Goal: Contribute content: Contribute content

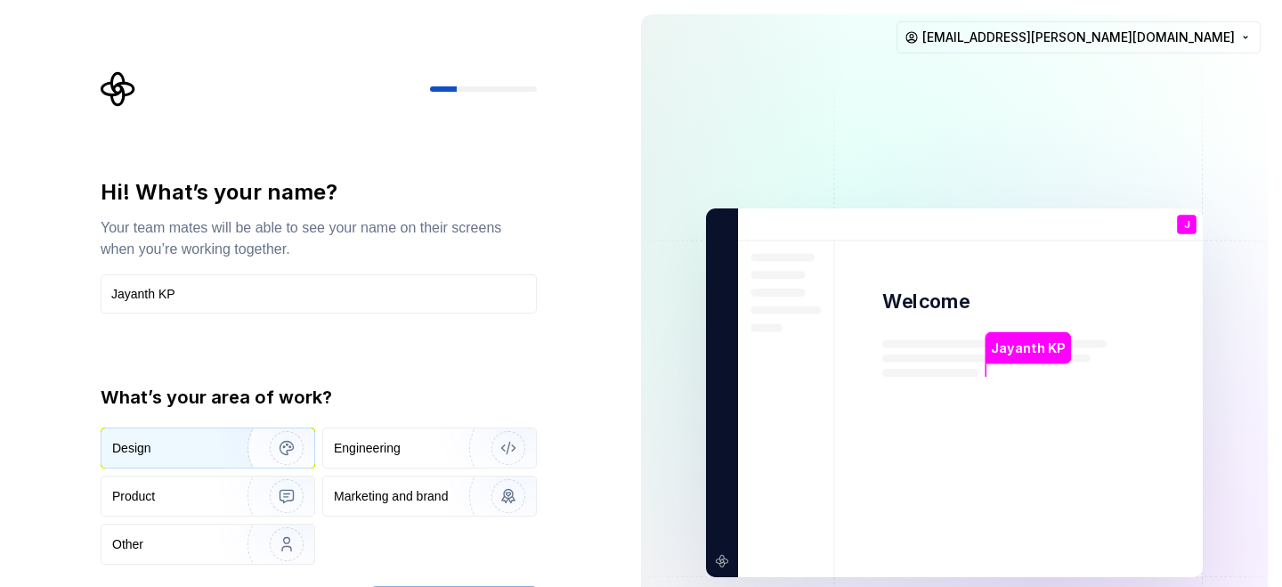
type input "Jayanth KP"
click at [144, 441] on div "Design" at bounding box center [131, 448] width 39 height 18
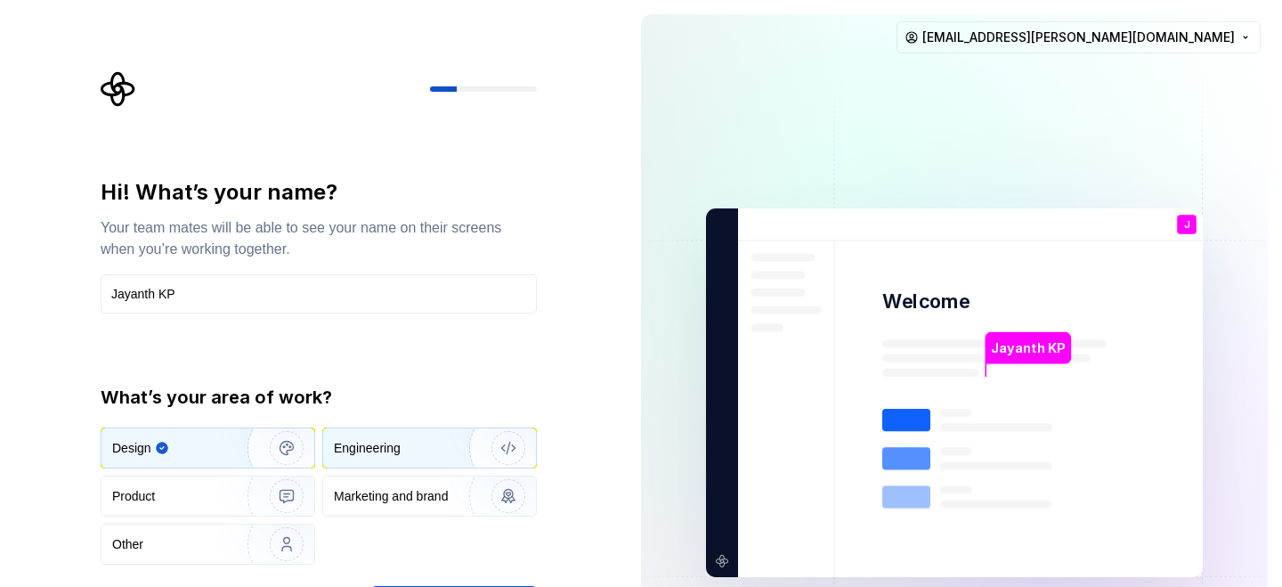
click at [374, 441] on div "Engineering" at bounding box center [367, 448] width 67 height 18
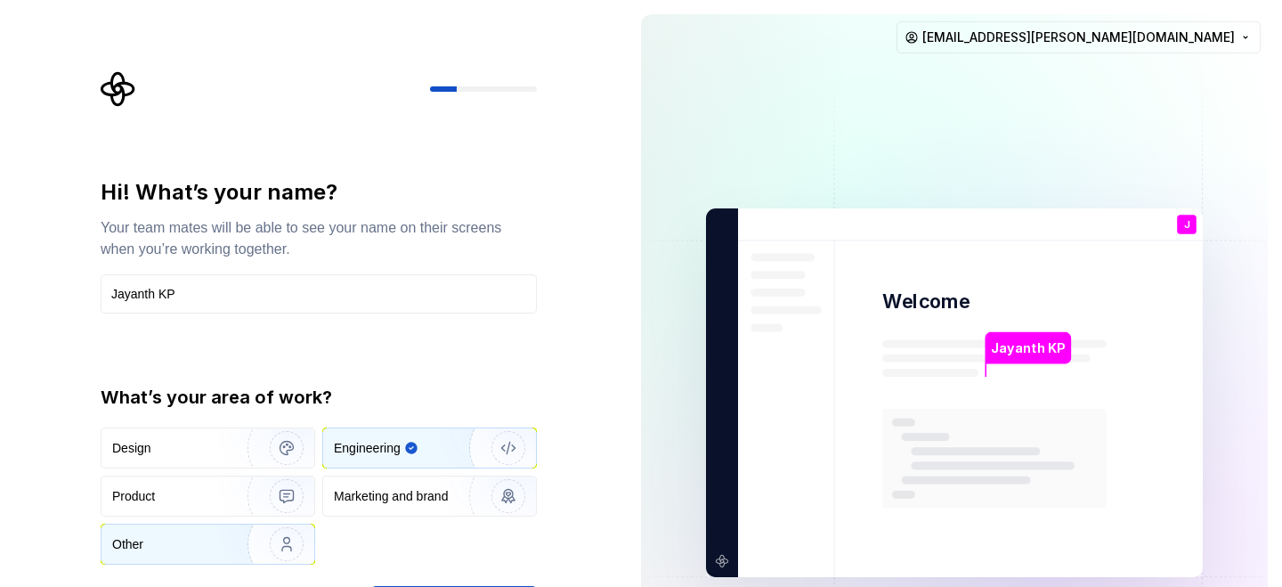
click at [200, 553] on div "Other" at bounding box center [163, 544] width 102 height 18
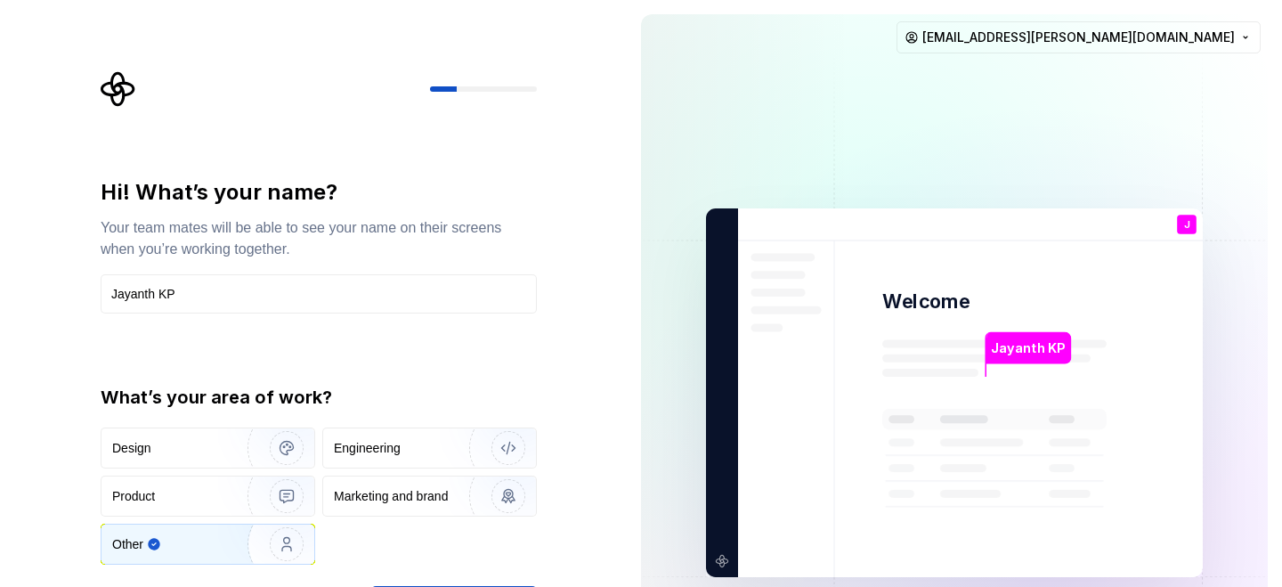
click at [200, 553] on div "Other" at bounding box center [172, 544] width 120 height 18
click at [431, 443] on div "Engineering" at bounding box center [403, 448] width 138 height 18
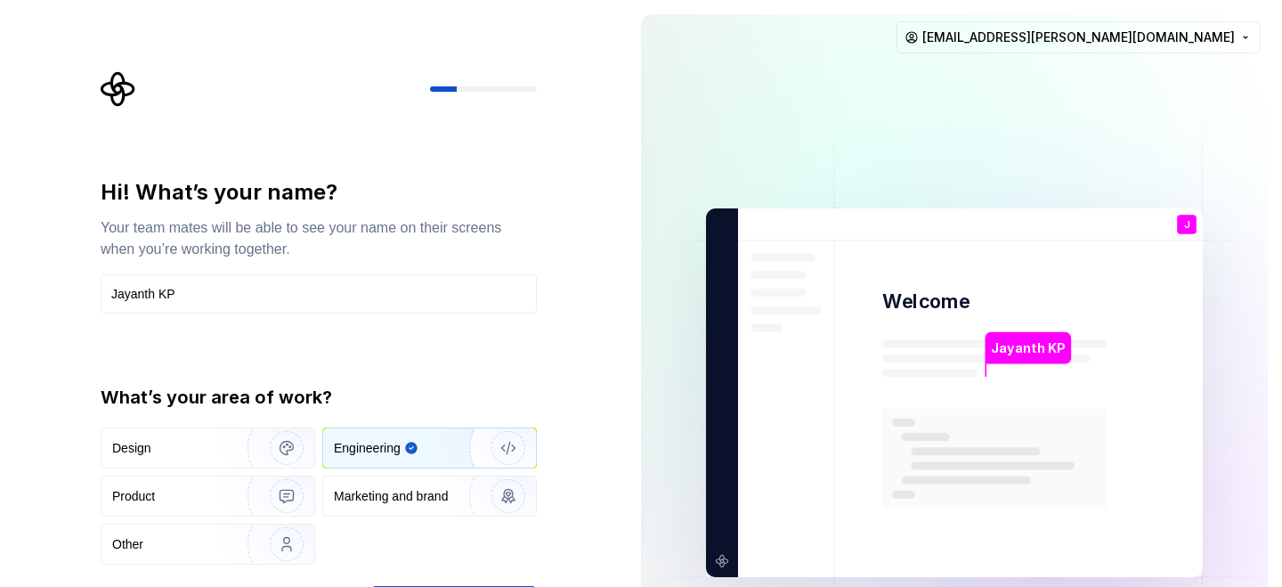
click at [431, 442] on div "Engineering" at bounding box center [412, 448] width 156 height 18
type button "Engineering"
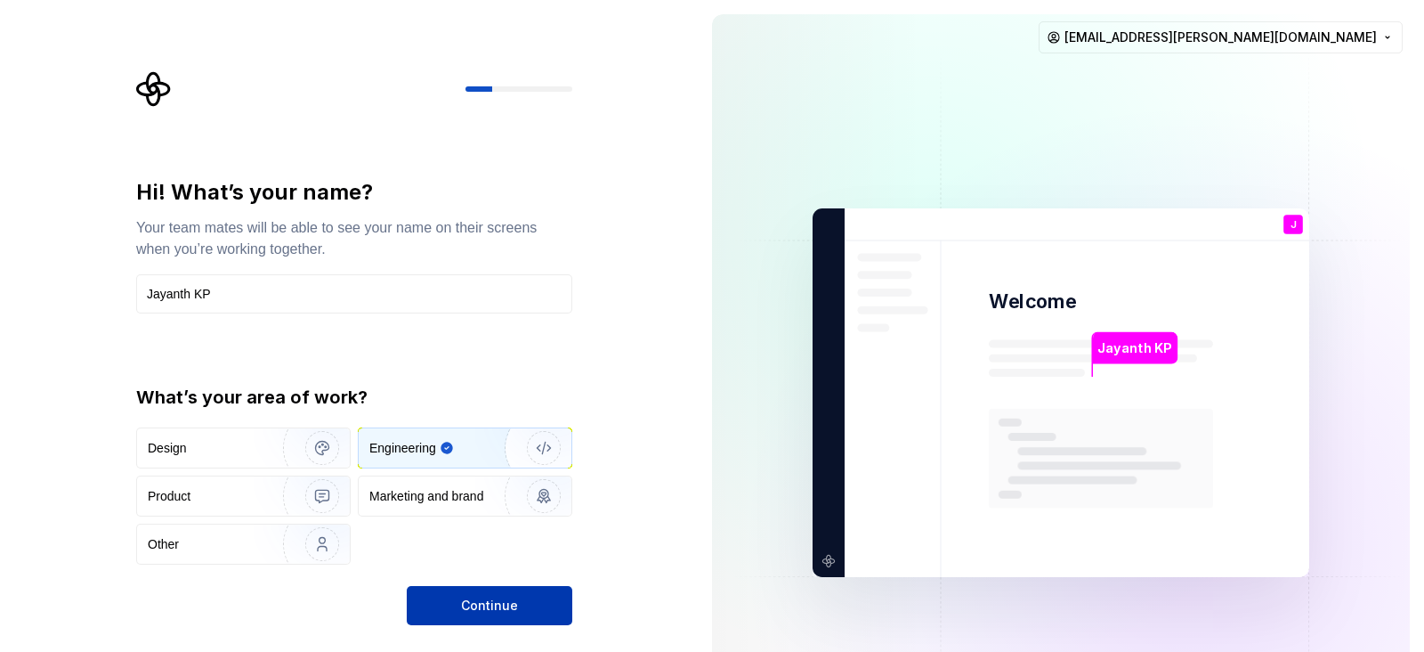
click at [469, 586] on span "Continue" at bounding box center [489, 606] width 57 height 18
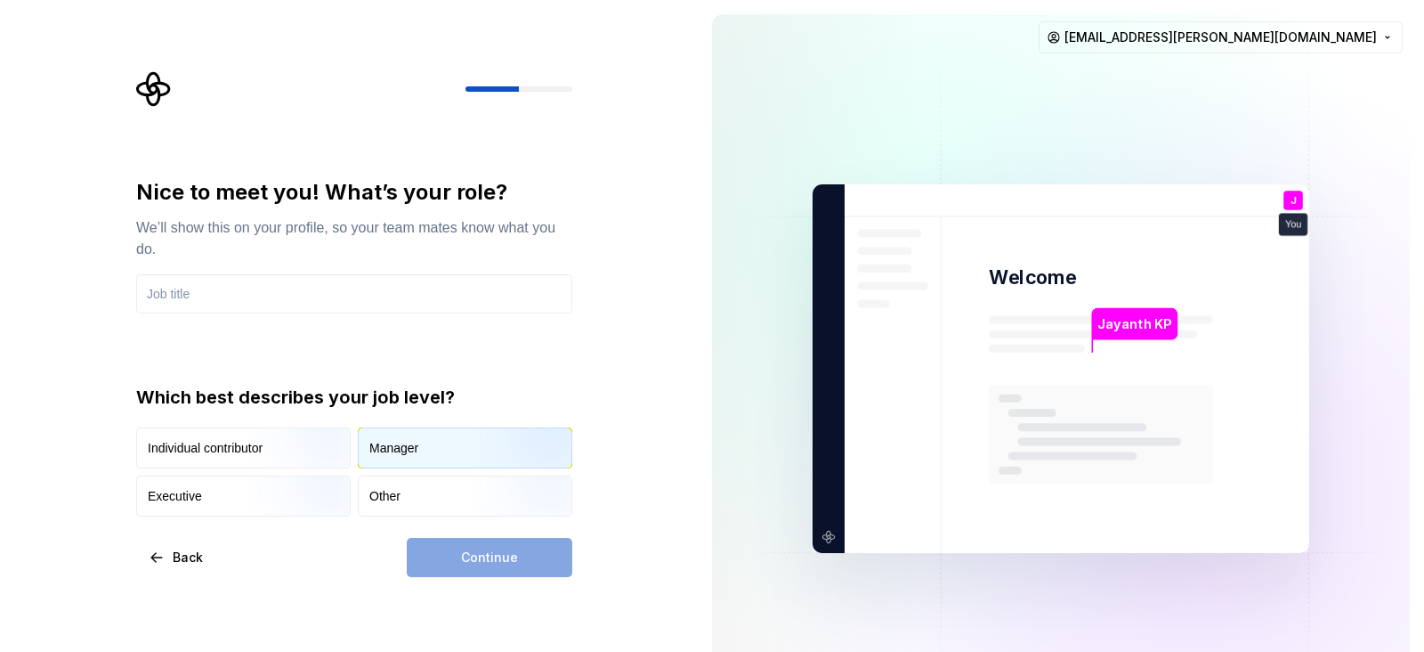
click at [425, 447] on div "Manager" at bounding box center [465, 447] width 213 height 39
click at [247, 293] on input "text" at bounding box center [354, 293] width 436 height 39
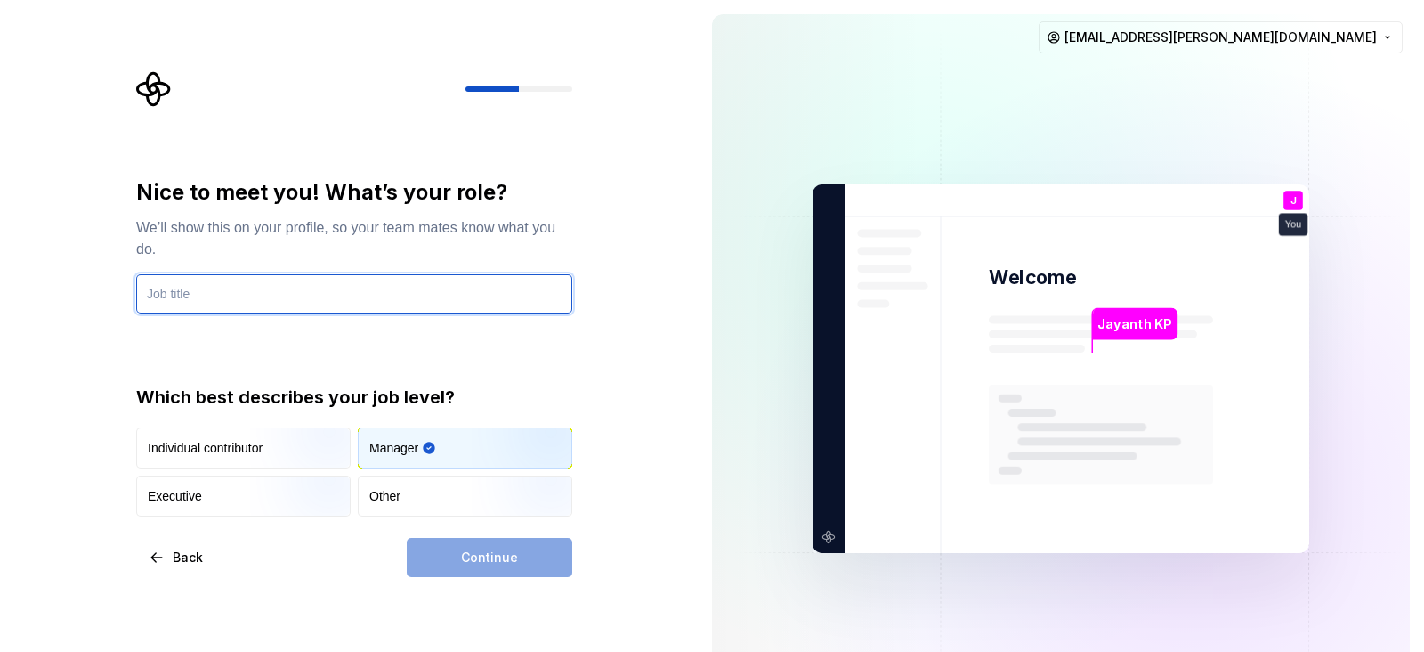
click at [252, 302] on input "text" at bounding box center [354, 293] width 436 height 39
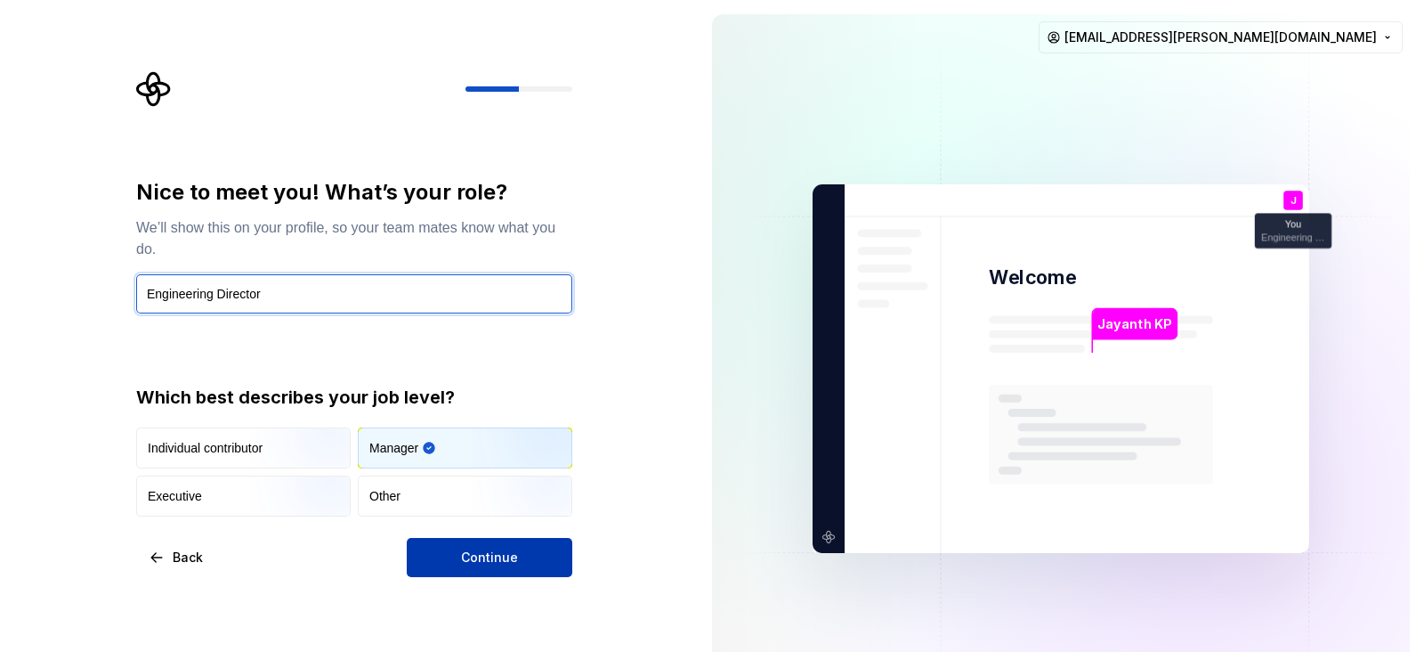
type input "Engineering Director"
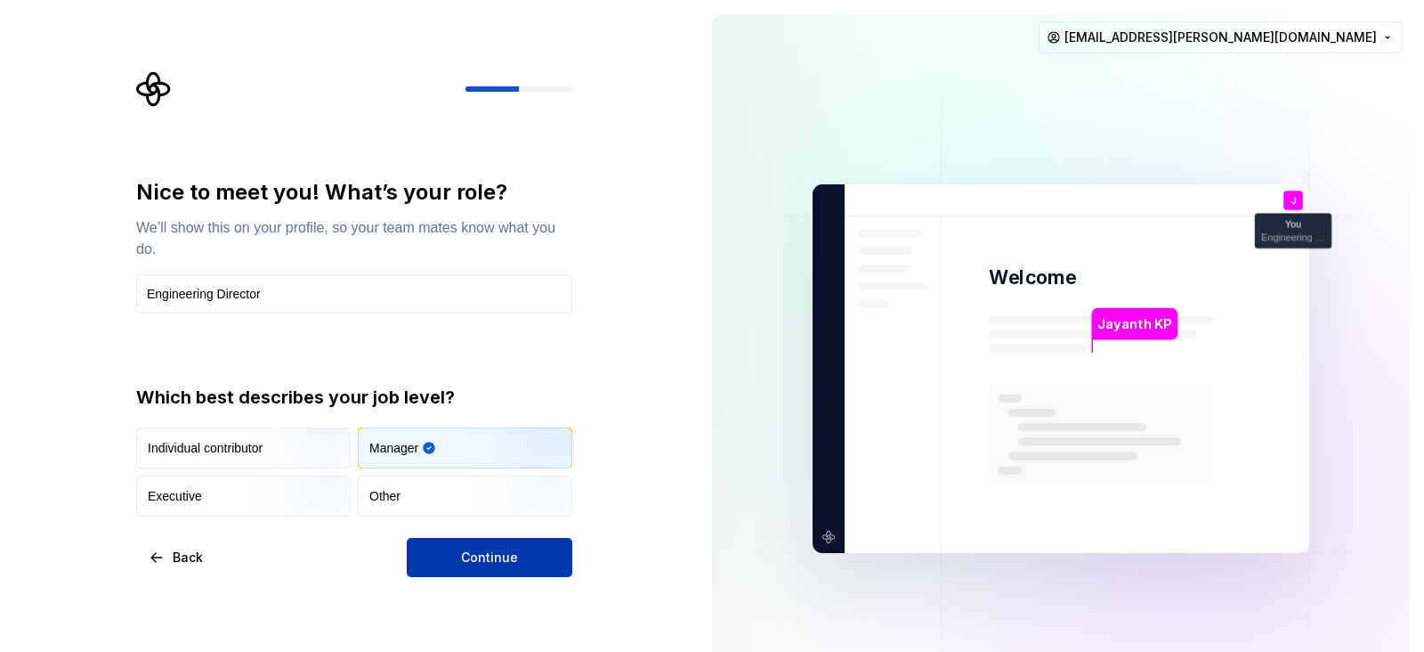
click at [523, 568] on button "Continue" at bounding box center [490, 557] width 166 height 39
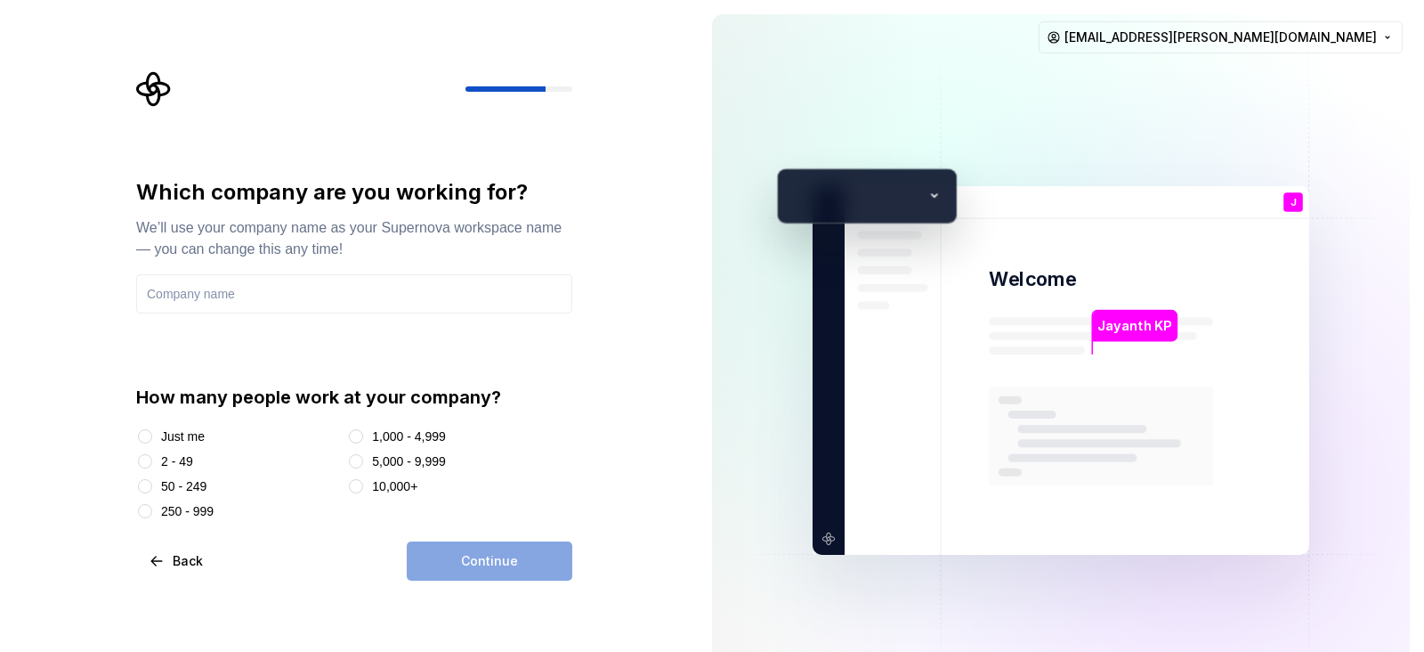
type input "RULEZERO TECHNOLOGY SOLUTIONS PRIVATE LIMITED"
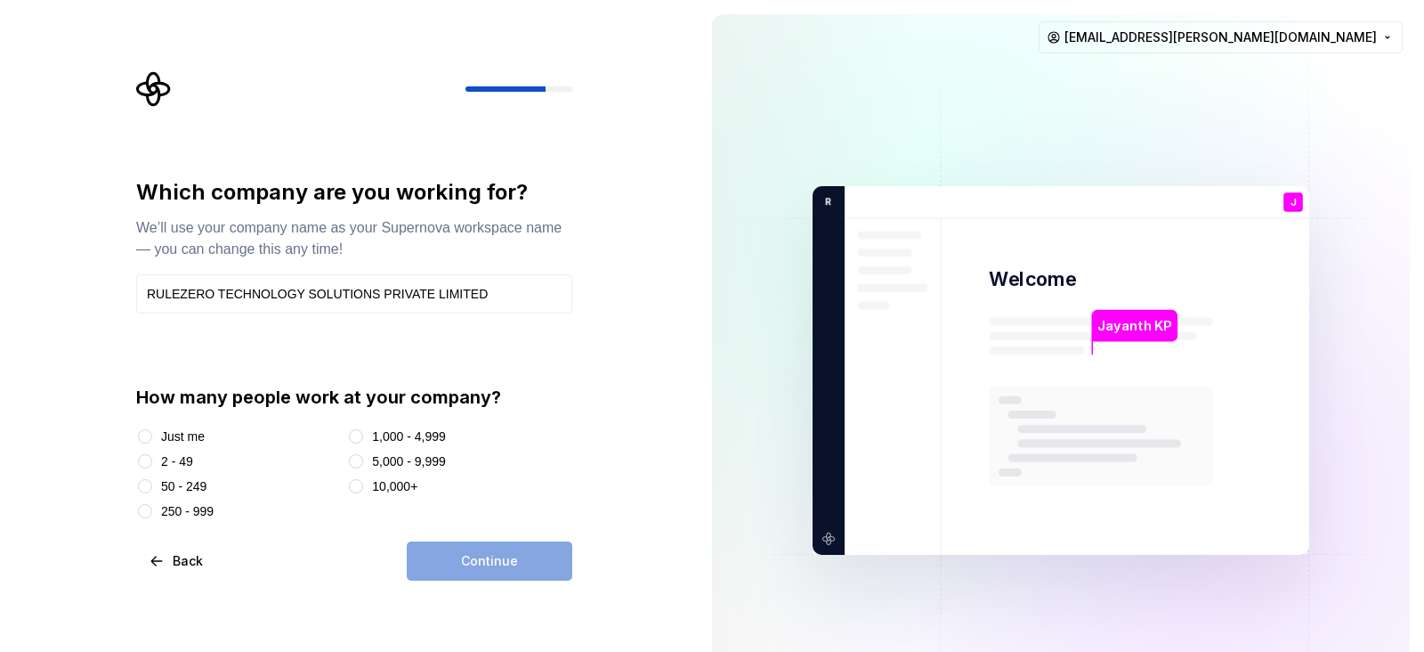
click at [193, 467] on div "2 - 49" at bounding box center [177, 461] width 32 height 18
click at [152, 467] on button "2 - 49" at bounding box center [145, 461] width 14 height 14
click at [500, 556] on span "Continue" at bounding box center [489, 561] width 57 height 18
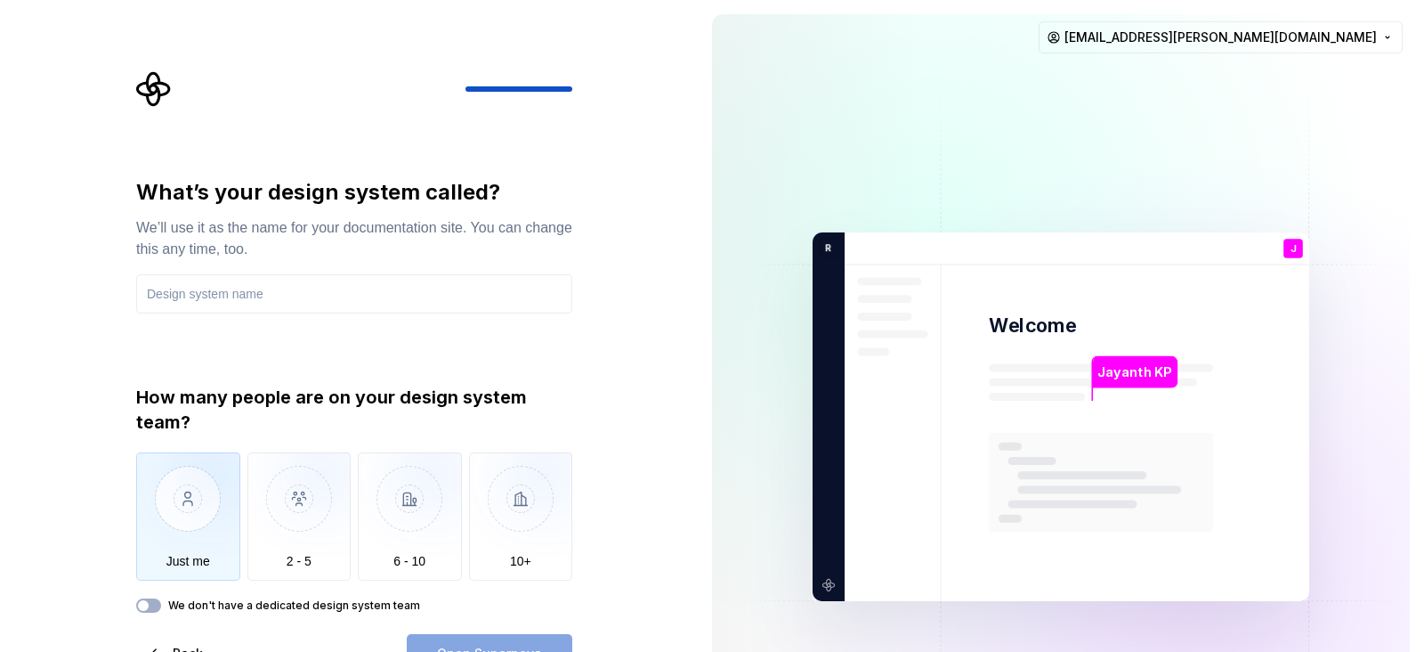
click at [169, 522] on img "button" at bounding box center [188, 511] width 104 height 119
type button "Only one person"
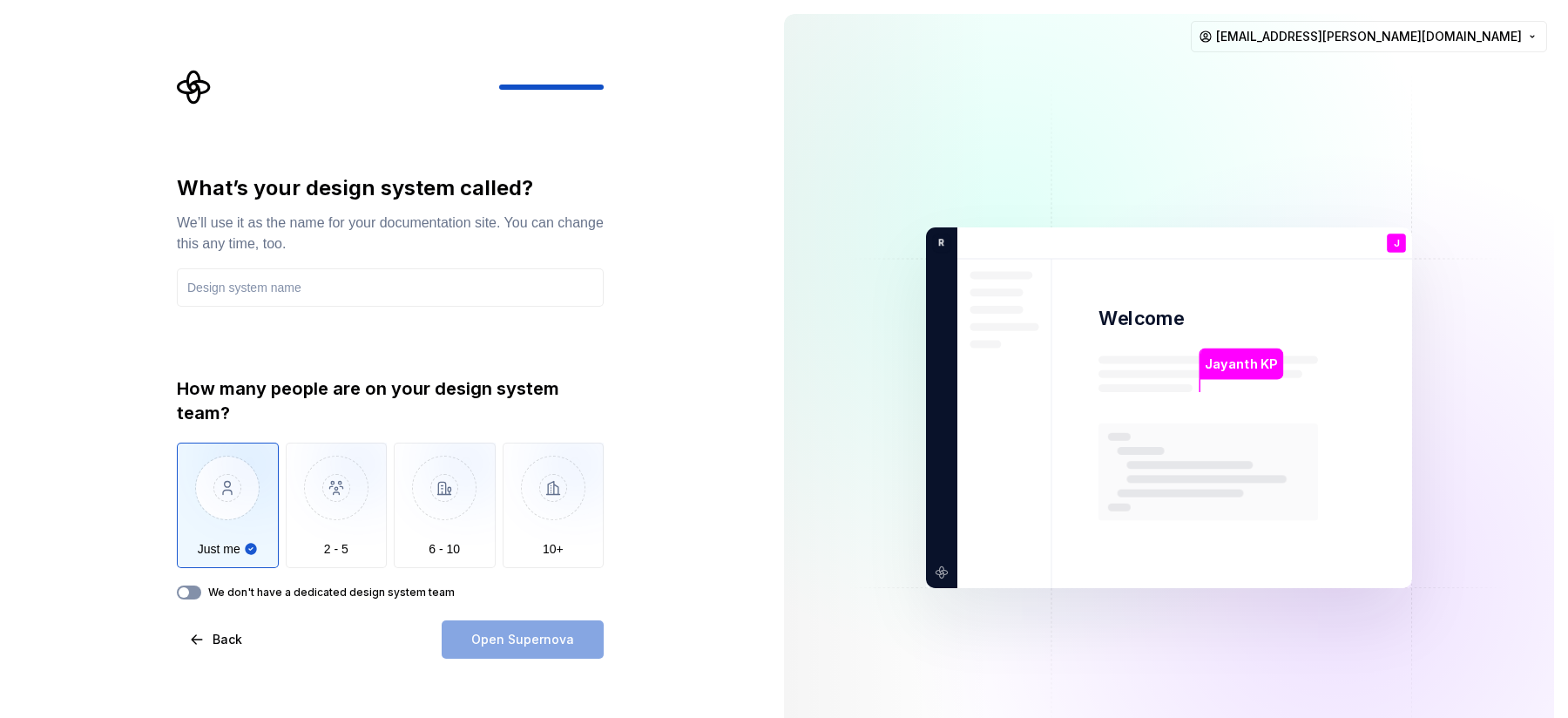
click at [196, 573] on button "We don't have a dedicated design system team" at bounding box center [189, 592] width 24 height 14
click at [185, 573] on button "We don't have a dedicated design system team" at bounding box center [189, 592] width 24 height 14
click at [237, 542] on img "button" at bounding box center [228, 500] width 102 height 116
click at [263, 282] on input "text" at bounding box center [390, 287] width 426 height 38
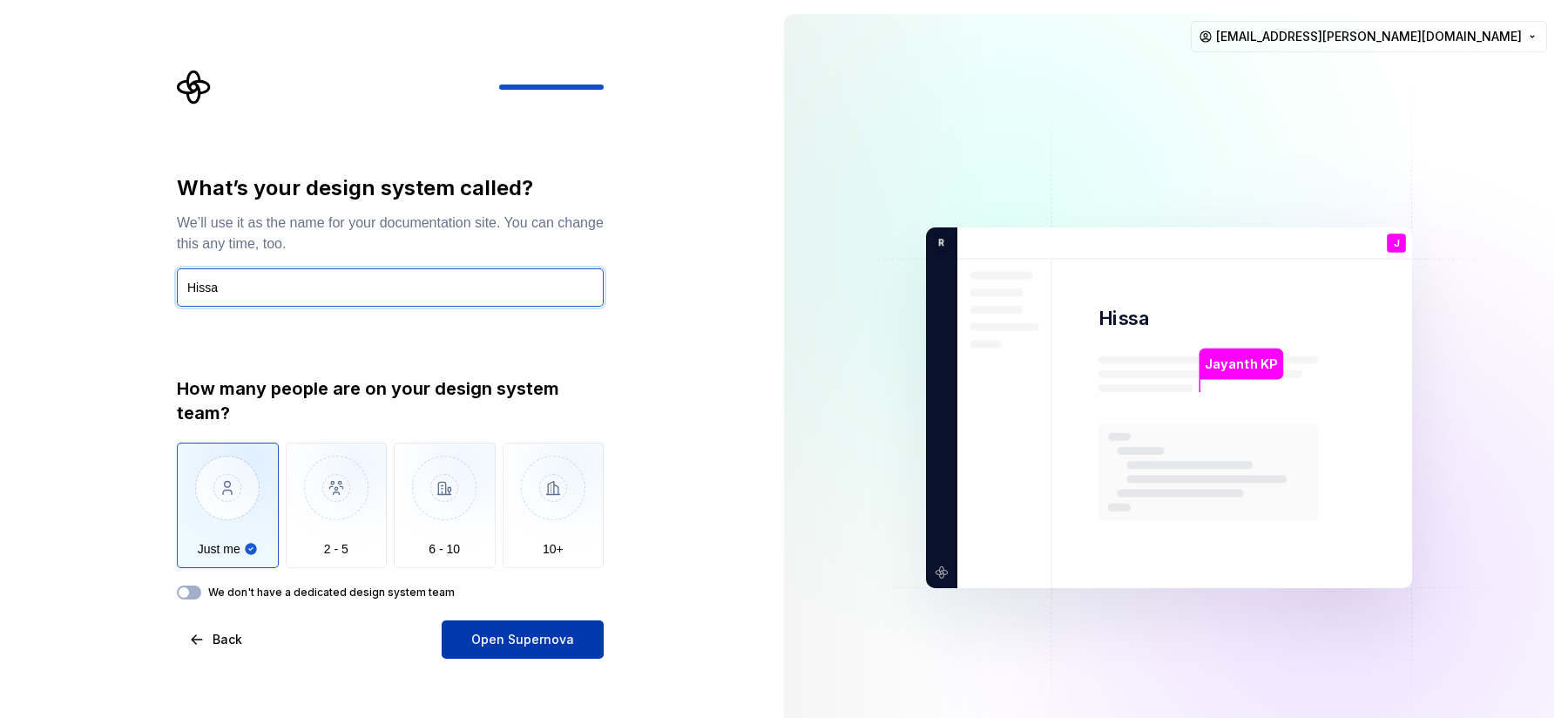
type input "Hissa"
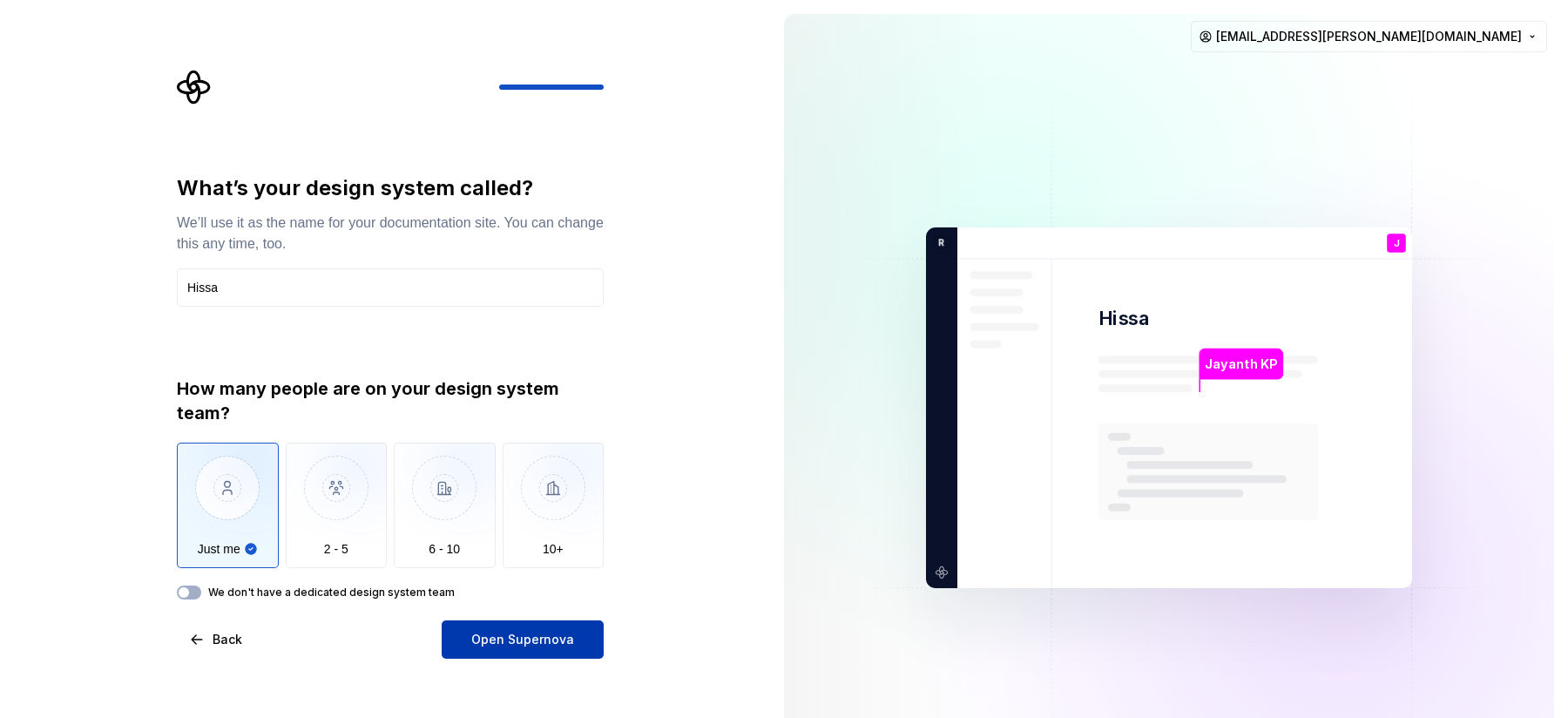
click at [504, 573] on span "Open Supernova" at bounding box center [522, 640] width 103 height 18
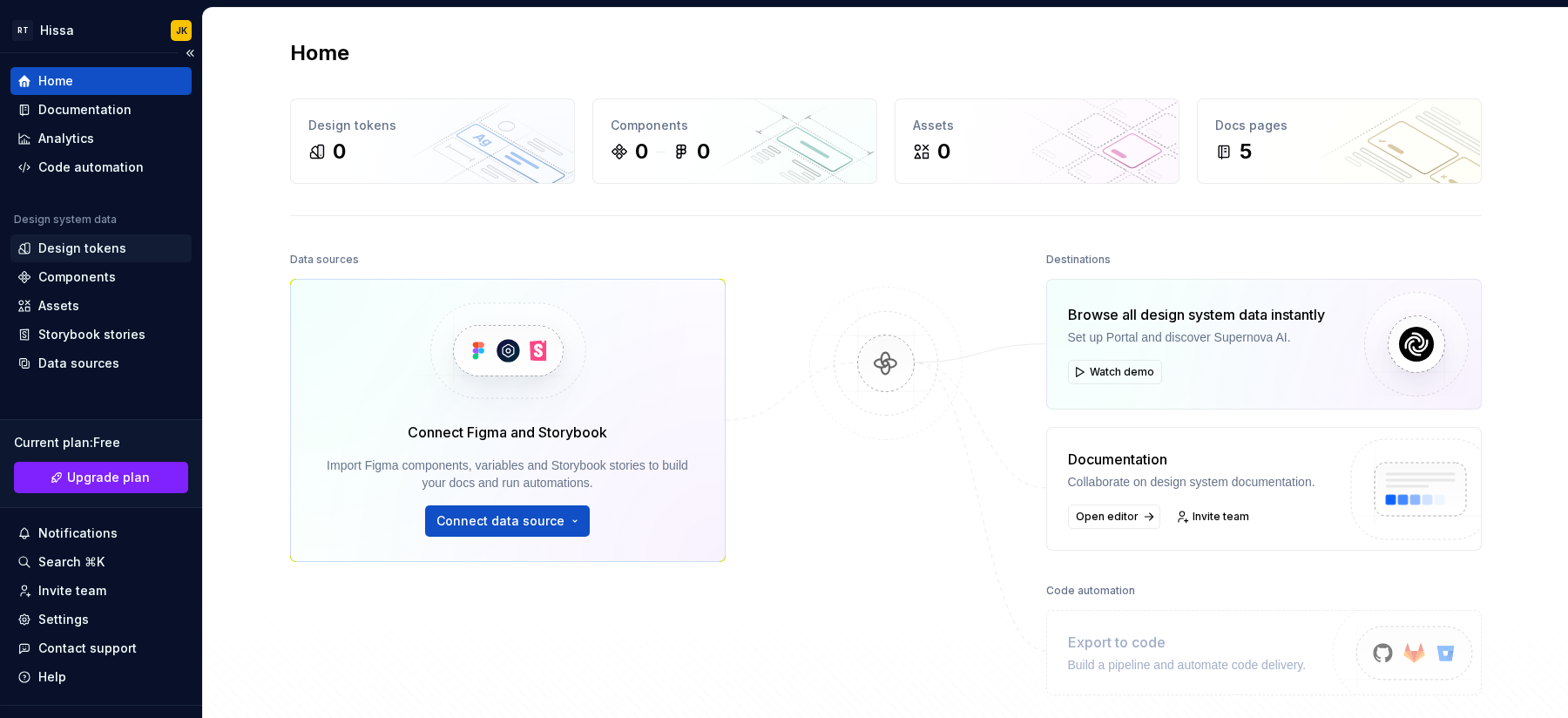
click at [86, 251] on div "Design tokens" at bounding box center [82, 248] width 88 height 18
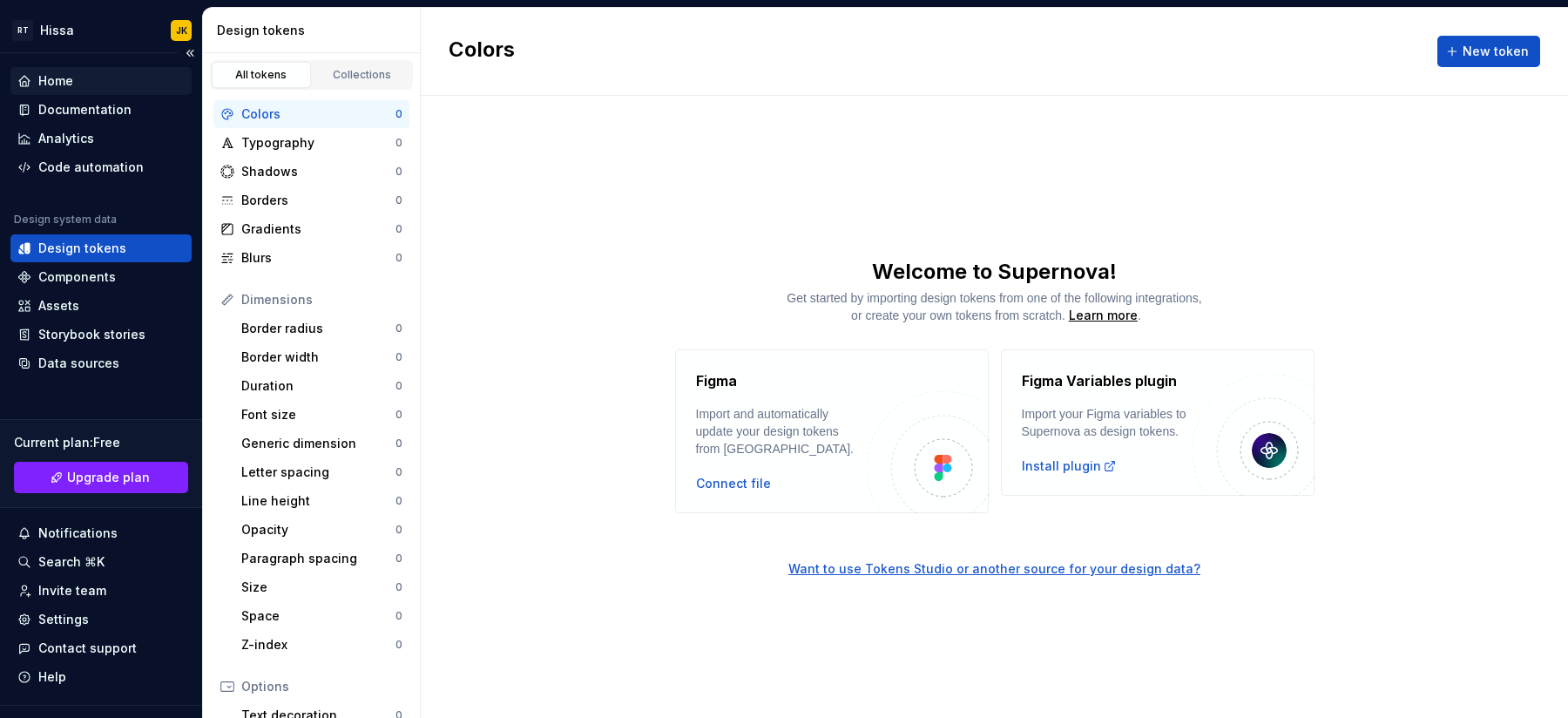
click at [66, 75] on div "Home" at bounding box center [56, 81] width 35 height 18
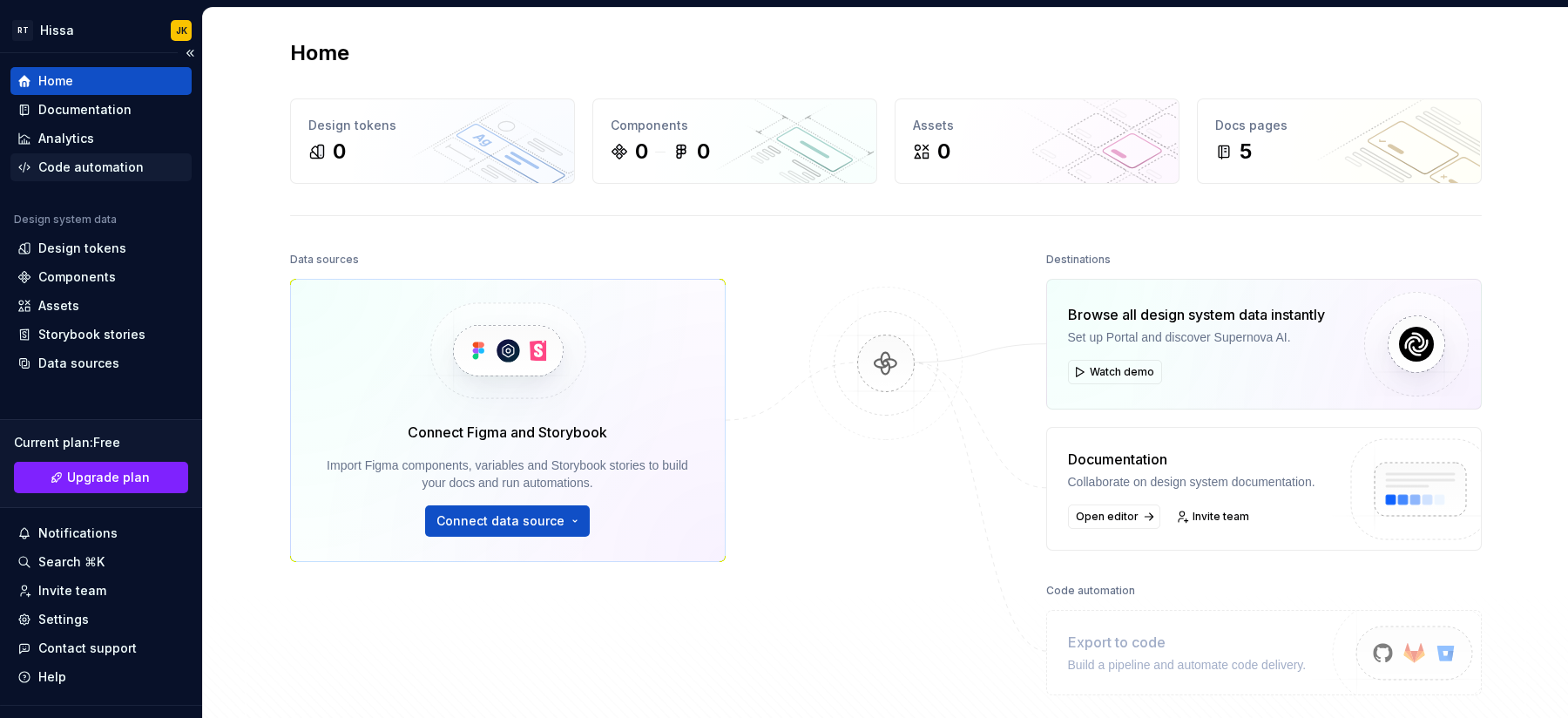
click at [90, 164] on div "Code automation" at bounding box center [91, 167] width 106 height 18
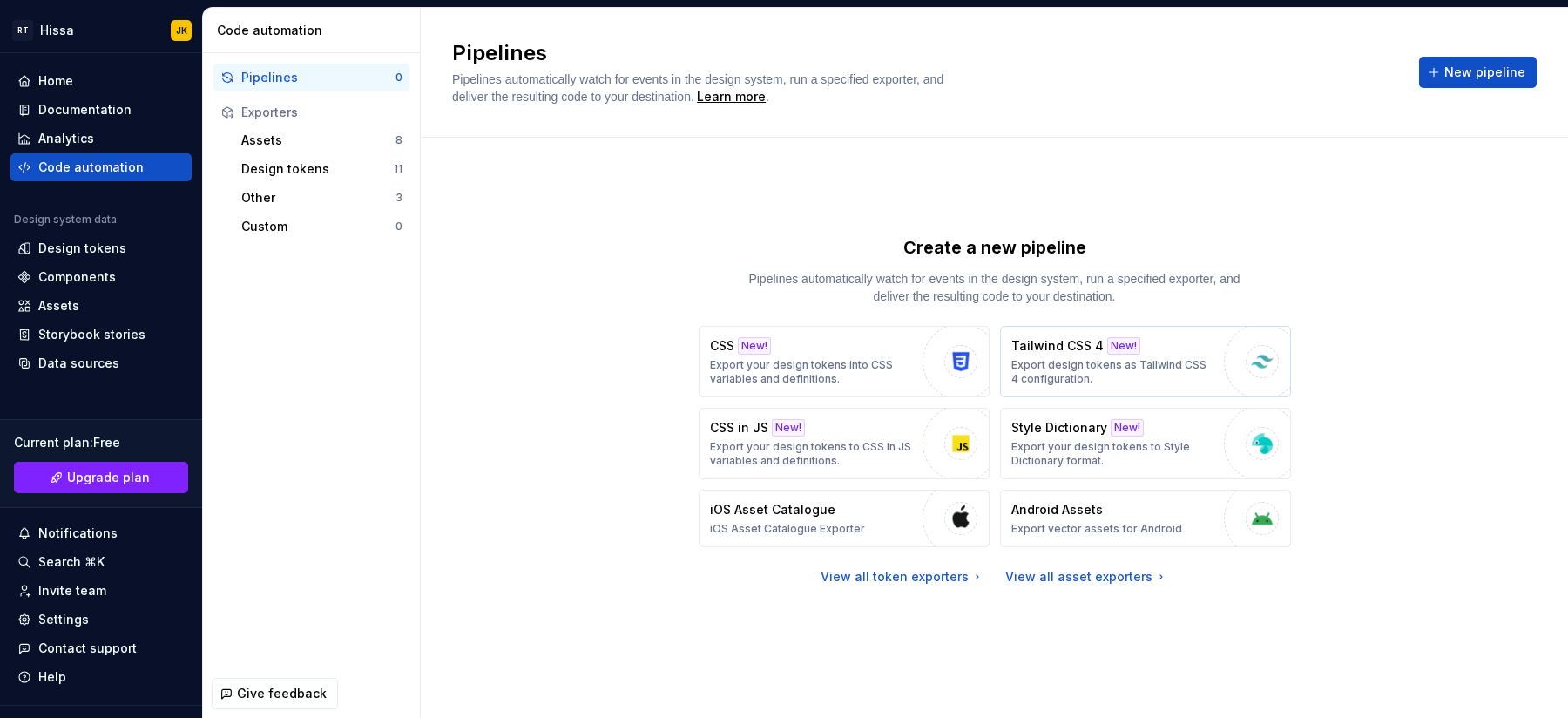
click at [1132, 356] on div "Tailwind CSS 4 New! Export design tokens as Tailwind CSS 4 configuration." at bounding box center [1113, 362] width 203 height 49
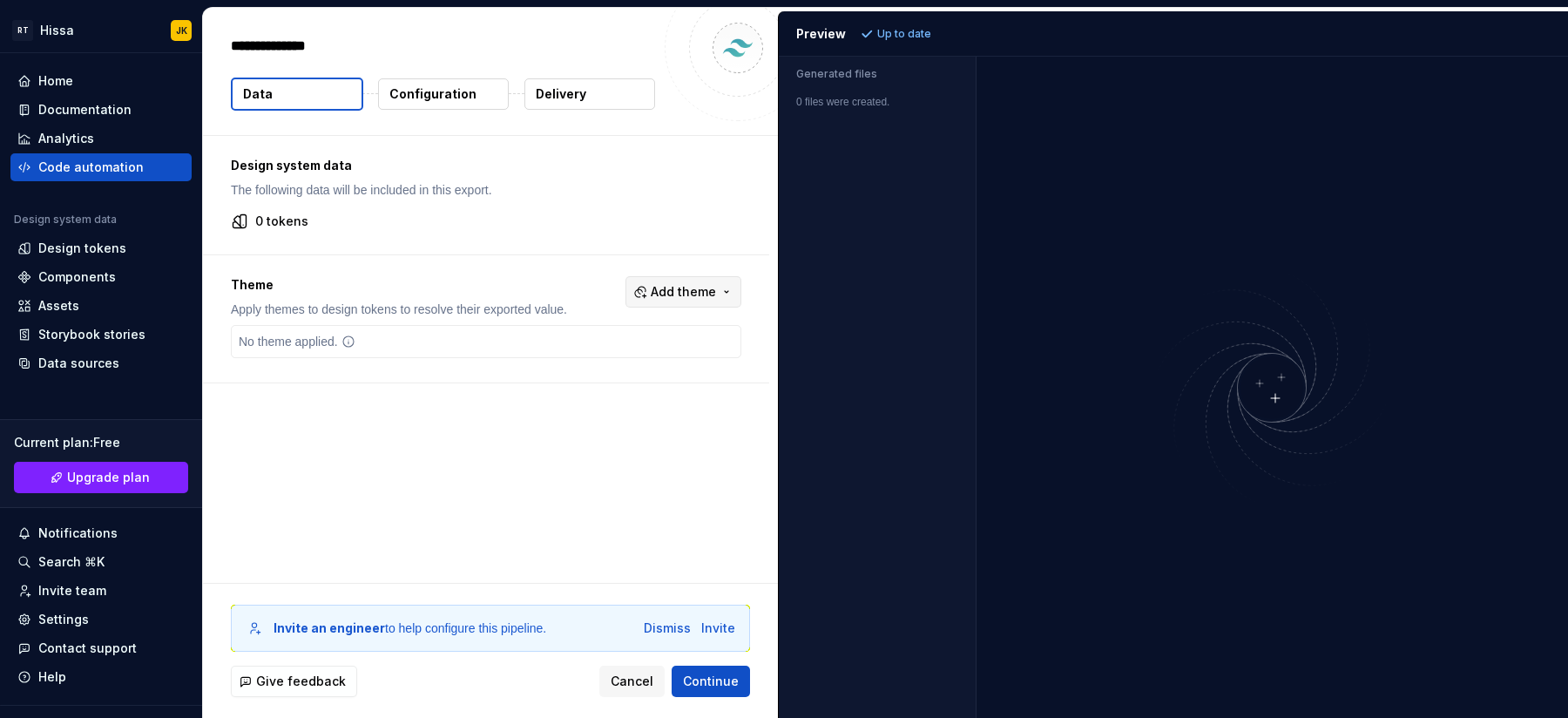
click at [678, 292] on span "Add theme" at bounding box center [683, 292] width 66 height 18
click at [607, 367] on div "Dark" at bounding box center [655, 361] width 165 height 18
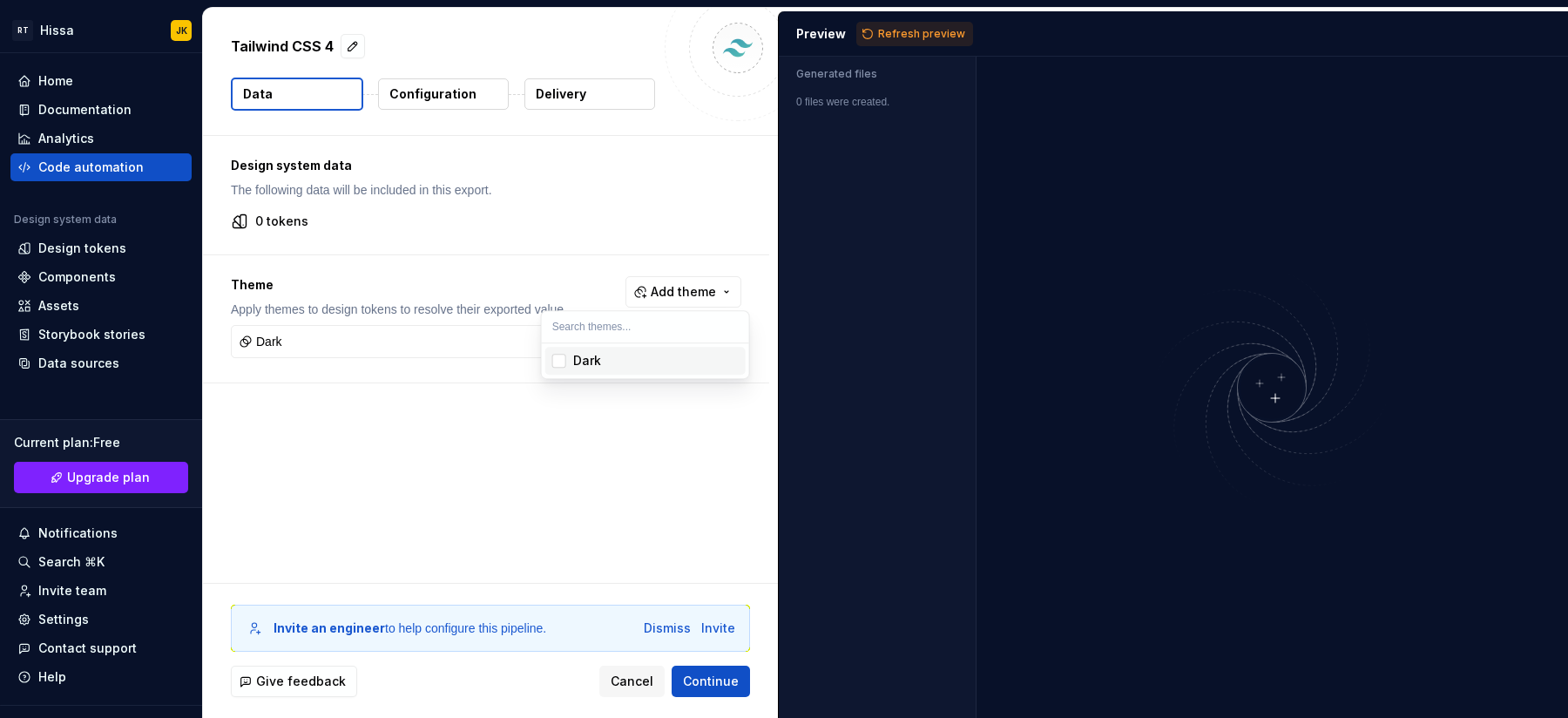
click at [336, 217] on html "RT Hissa JK Home Documentation Analytics Code automation Design system data Des…" at bounding box center [784, 359] width 1568 height 718
click at [420, 88] on p "Configuration" at bounding box center [432, 94] width 87 height 18
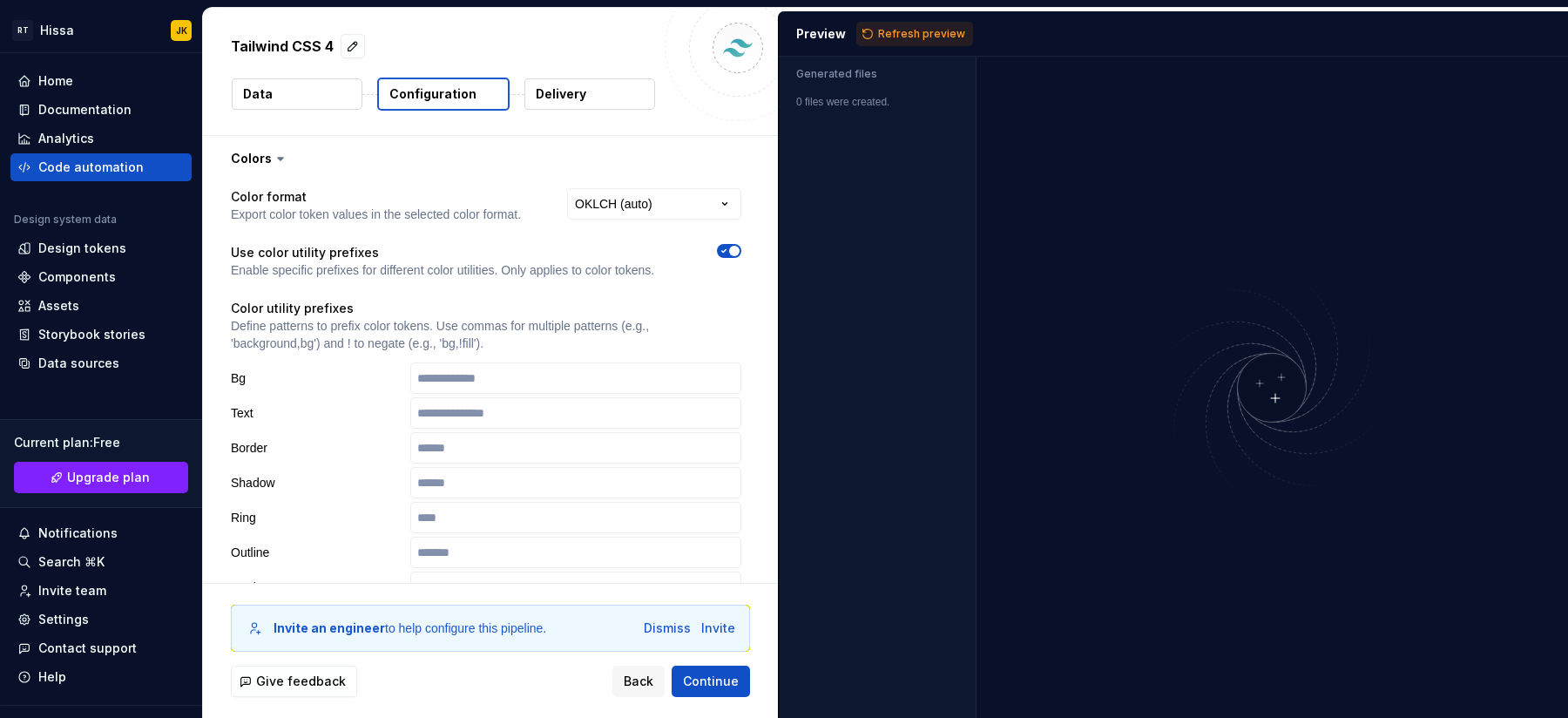
click at [279, 96] on button "Data" at bounding box center [297, 94] width 131 height 31
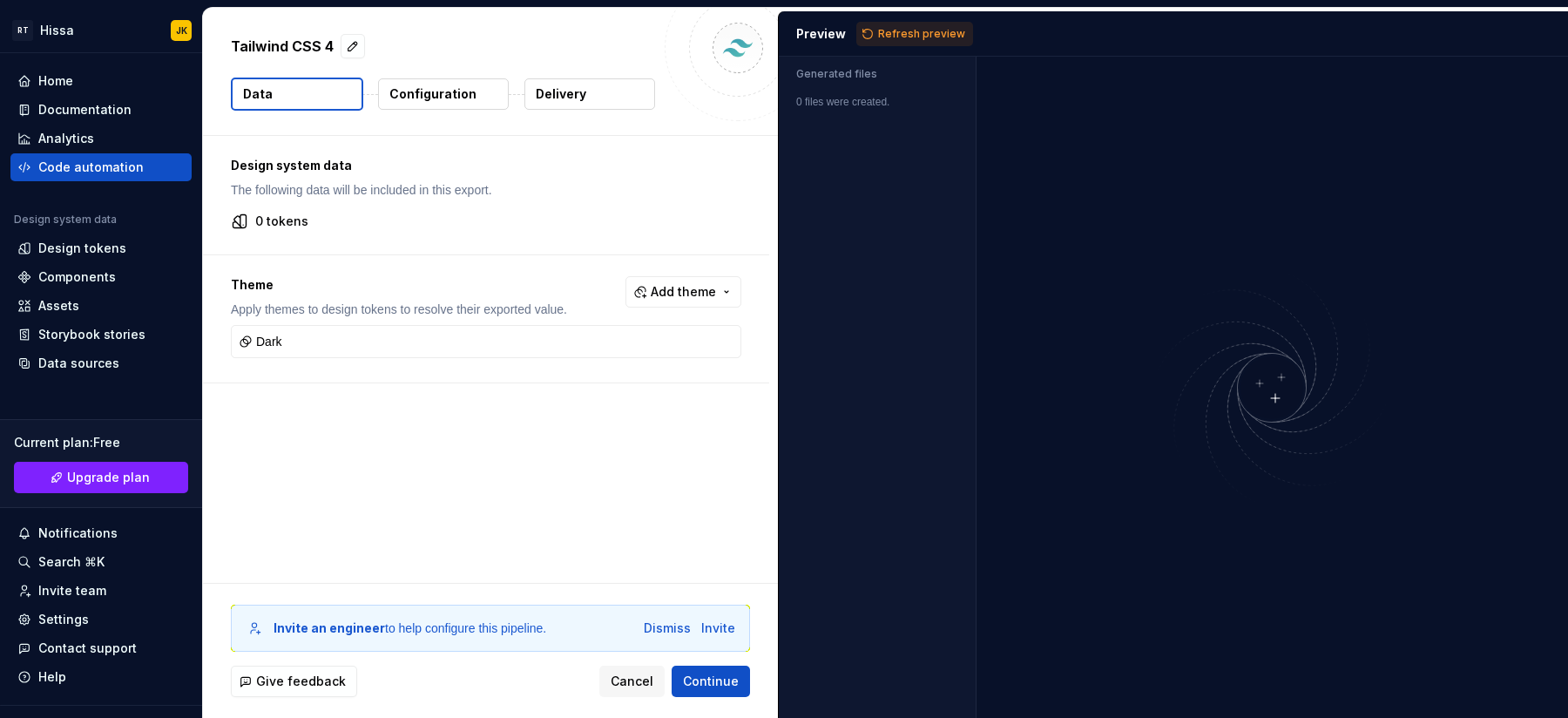
click at [279, 96] on button "Data" at bounding box center [296, 94] width 132 height 33
click at [450, 86] on p "Configuration" at bounding box center [432, 94] width 87 height 18
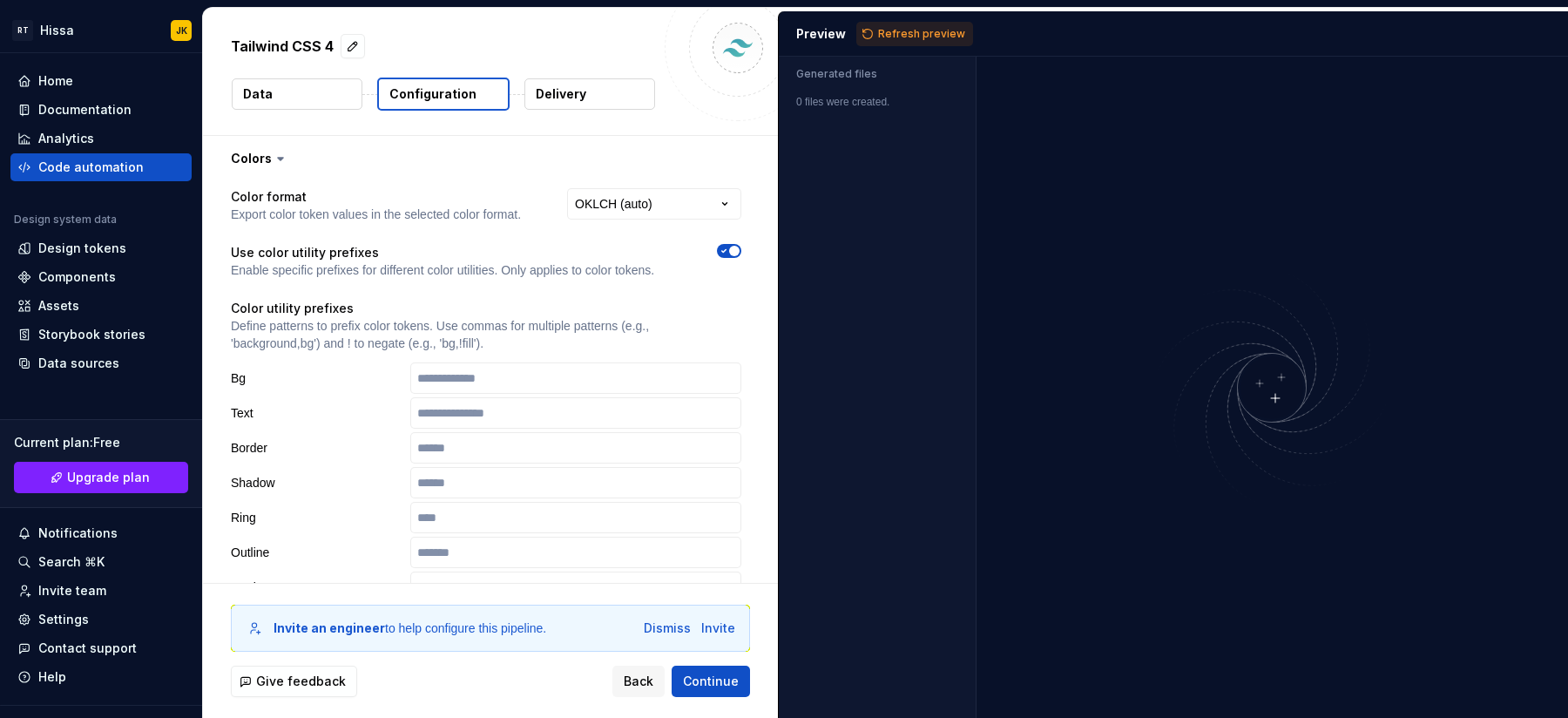
click at [546, 82] on button "Delivery" at bounding box center [590, 94] width 131 height 31
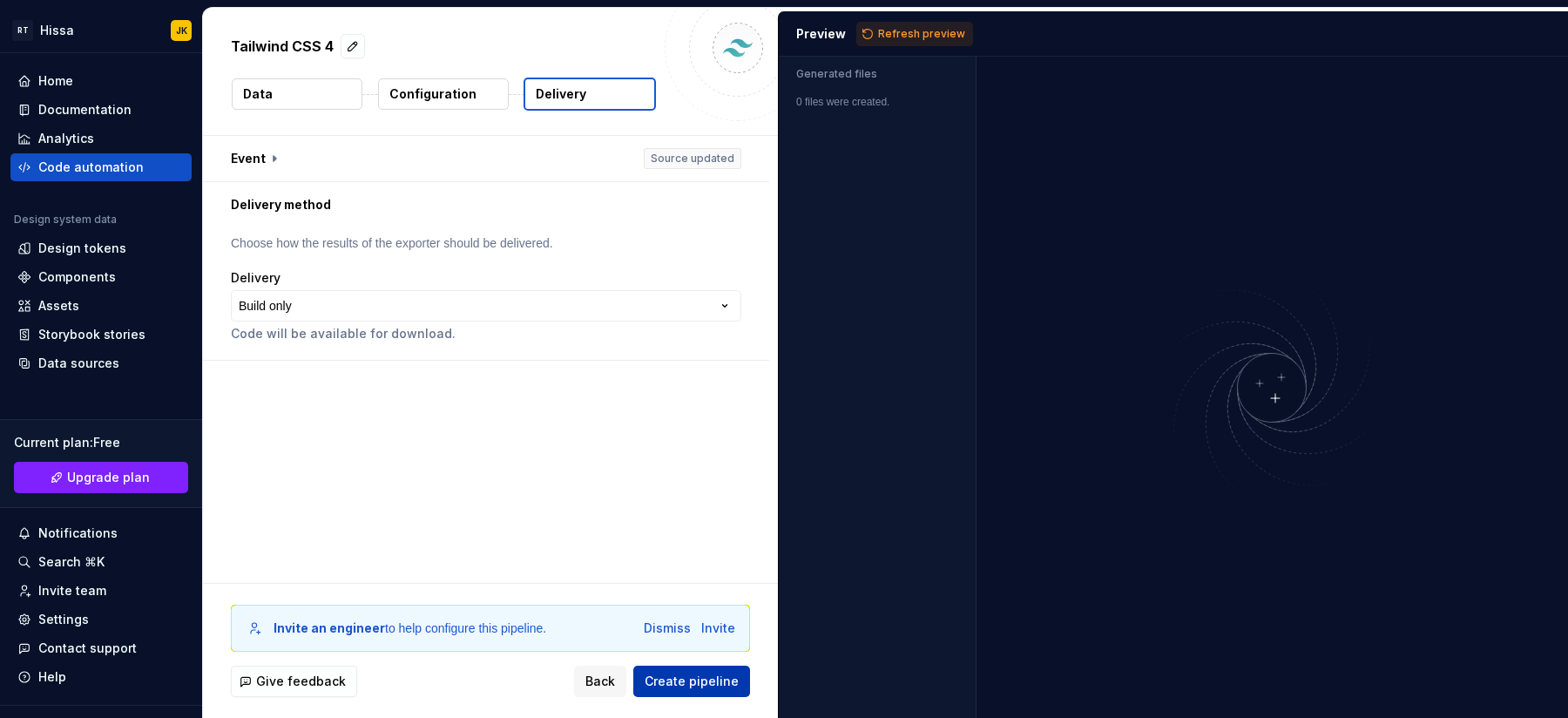
click at [679, 573] on span "Create pipeline" at bounding box center [692, 681] width 94 height 18
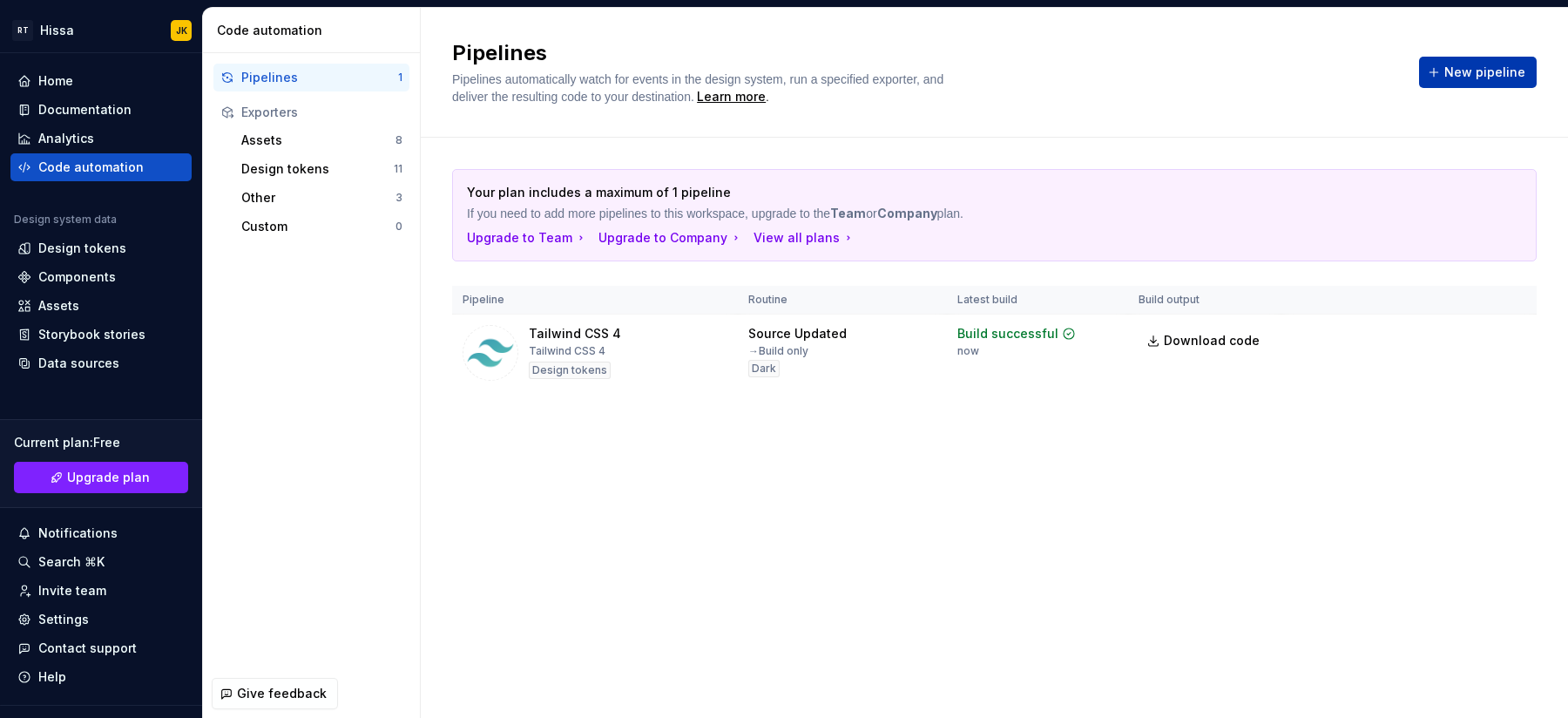
click at [1253, 67] on span "New pipeline" at bounding box center [1484, 72] width 81 height 18
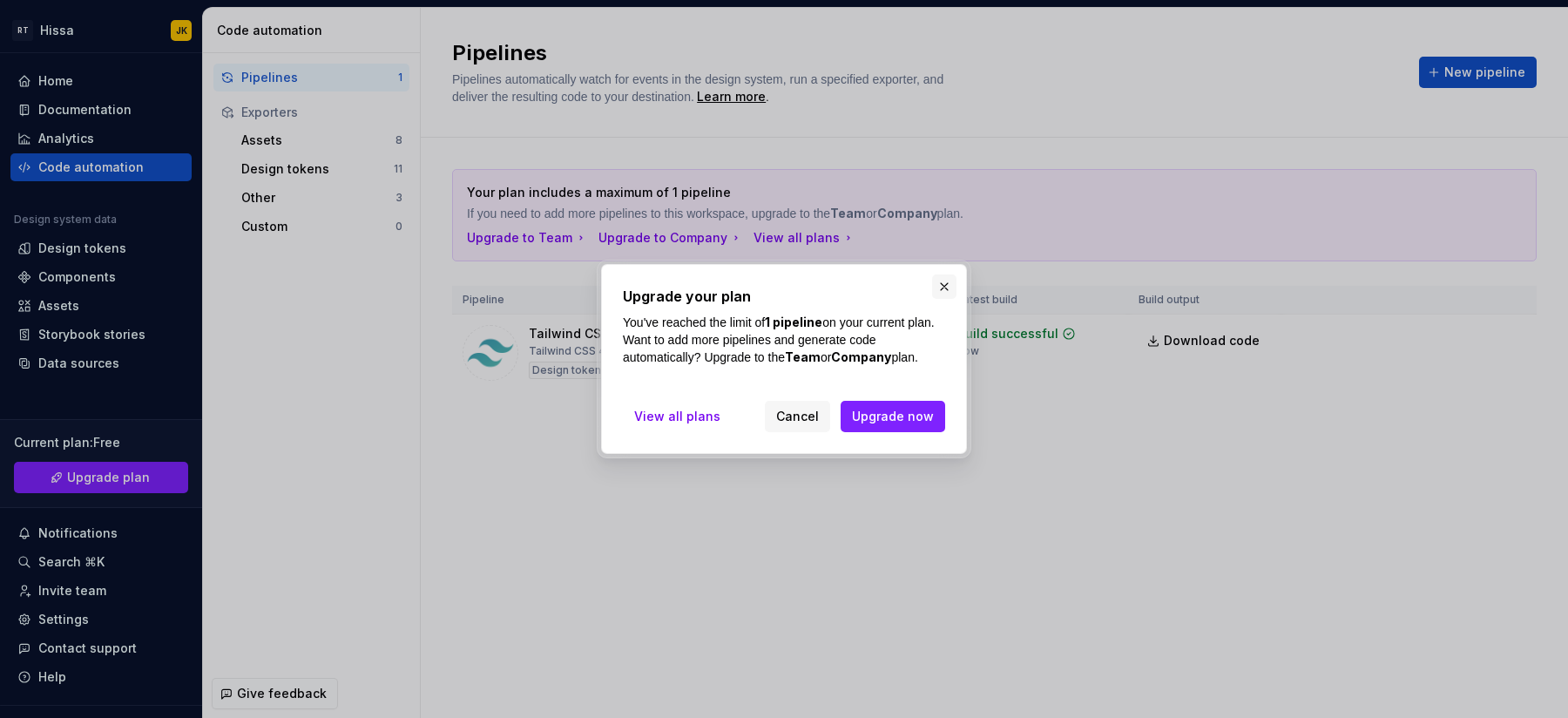
click at [941, 292] on button "button" at bounding box center [944, 286] width 24 height 24
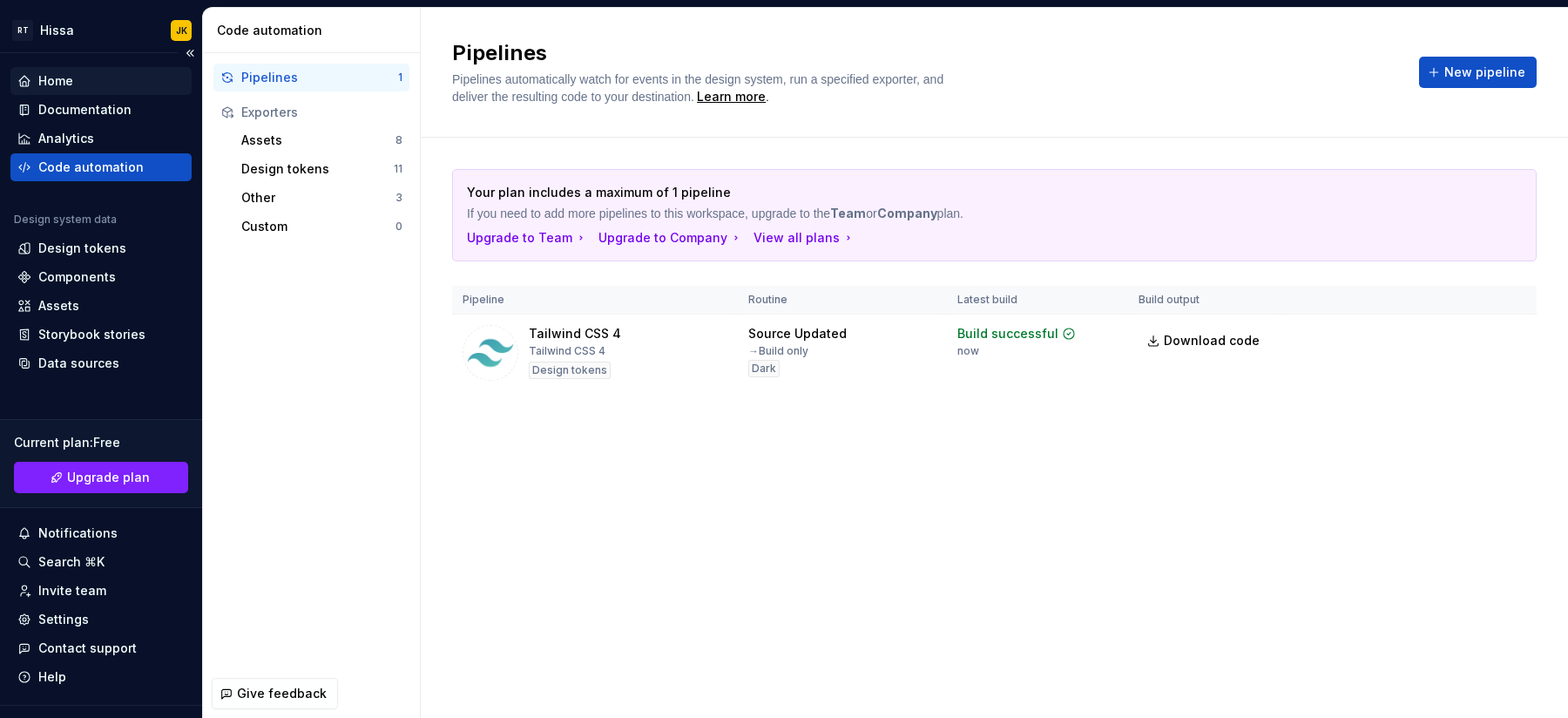
click at [71, 78] on div "Home" at bounding box center [56, 81] width 35 height 18
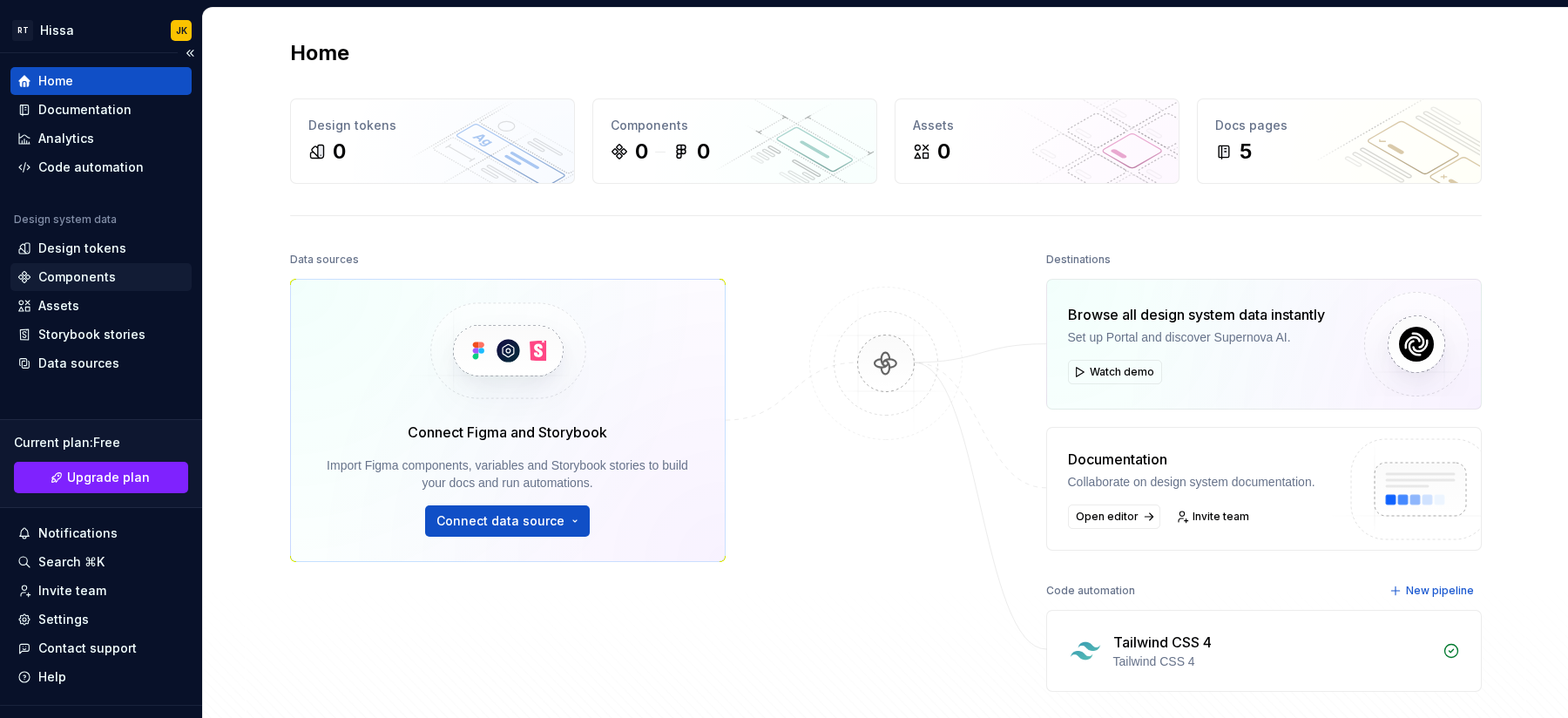
click at [84, 275] on div "Components" at bounding box center [76, 277] width 77 height 18
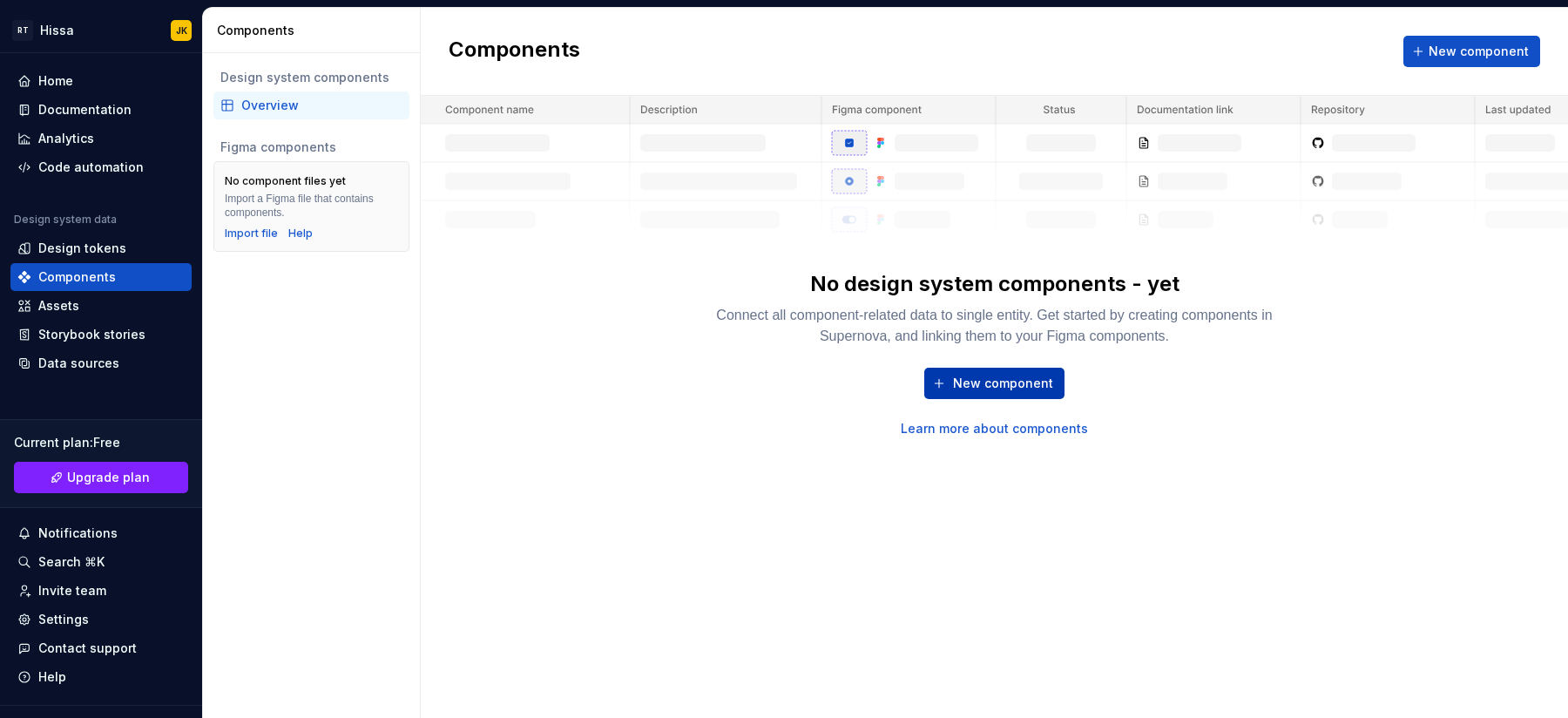
click at [1024, 376] on span "New component" at bounding box center [1003, 383] width 100 height 18
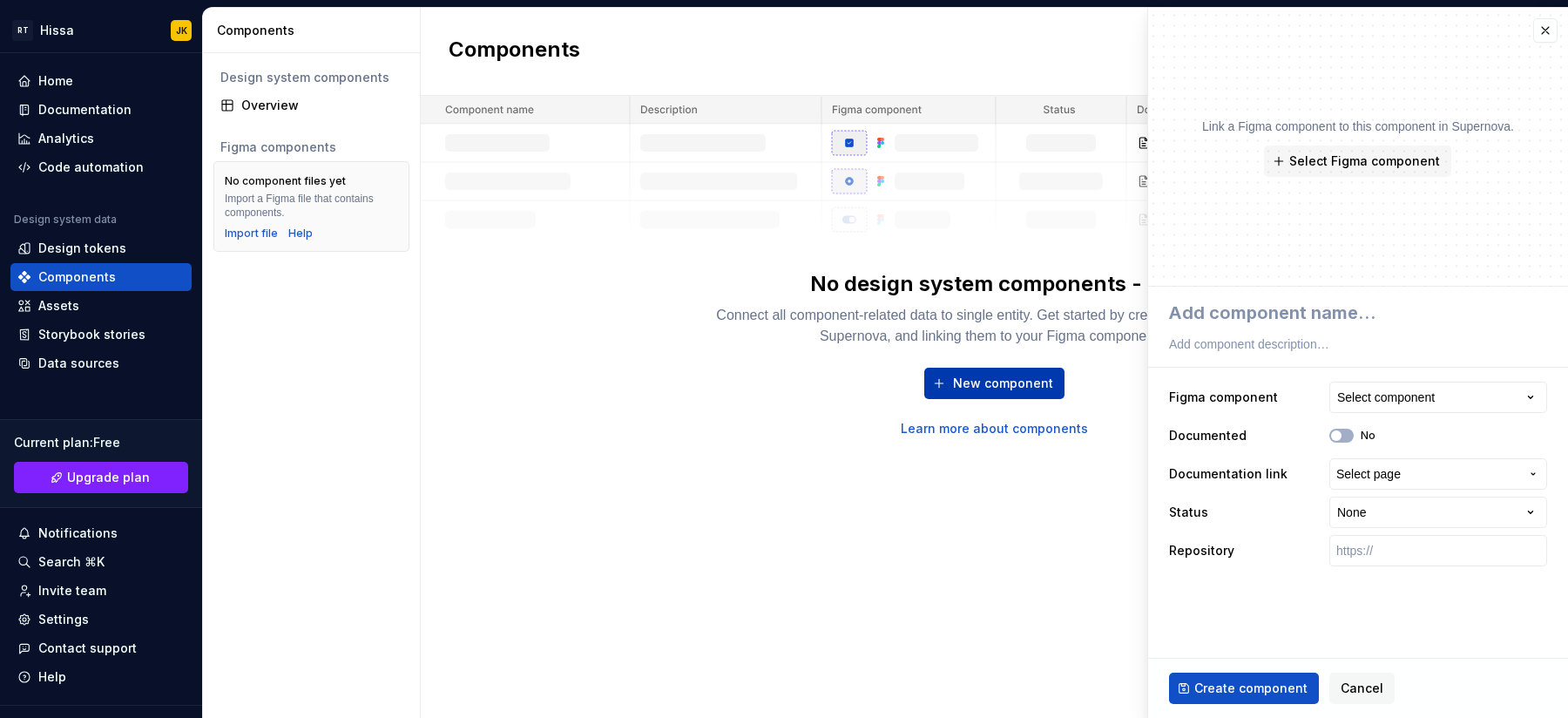
type textarea "*"
click at [1253, 33] on button "button" at bounding box center [1545, 30] width 24 height 24
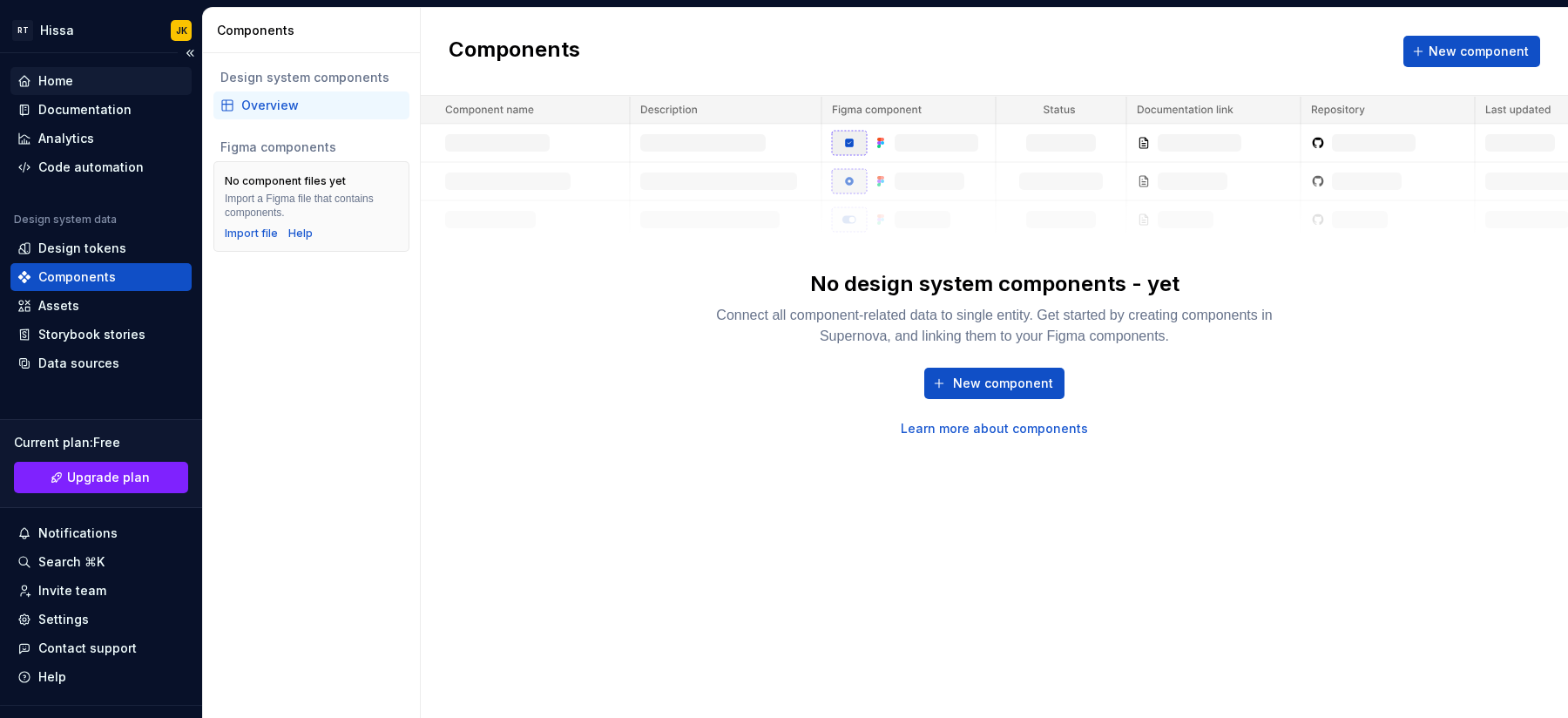
click at [48, 76] on div "Home" at bounding box center [56, 81] width 35 height 18
